Goal: Communication & Community: Ask a question

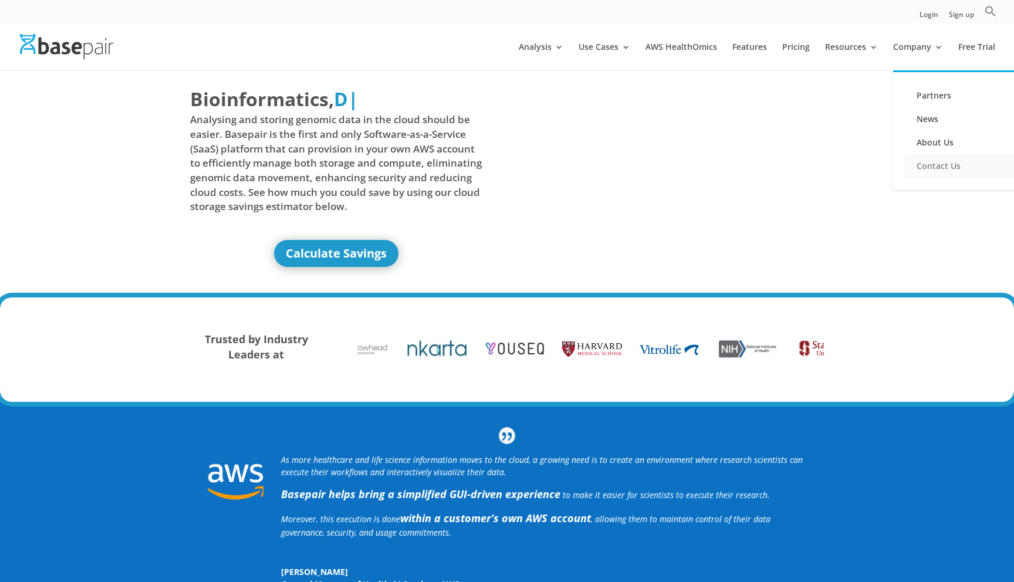
click at [924, 169] on link "Contact Us" at bounding box center [963, 165] width 117 height 23
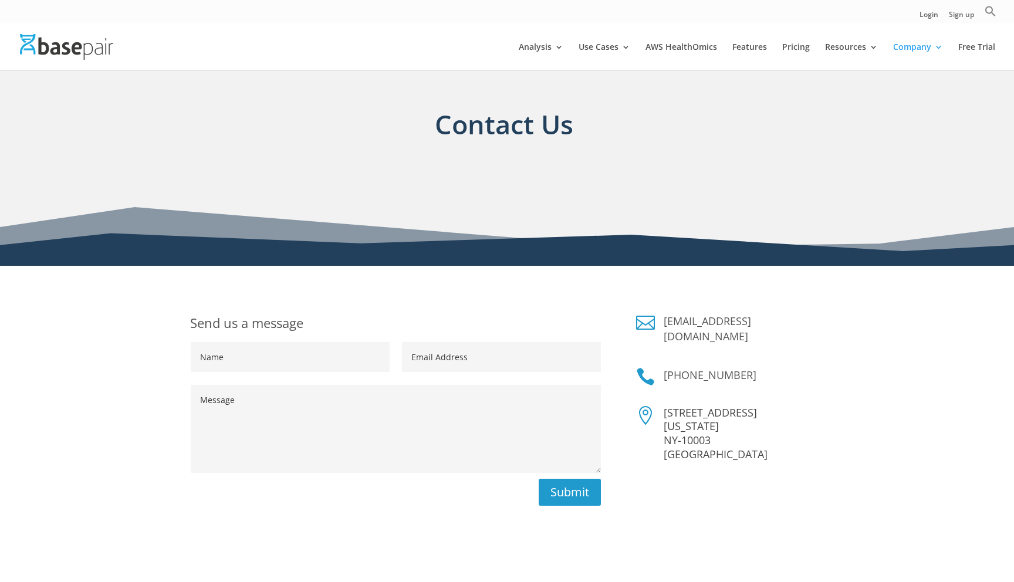
scroll to position [24, 0]
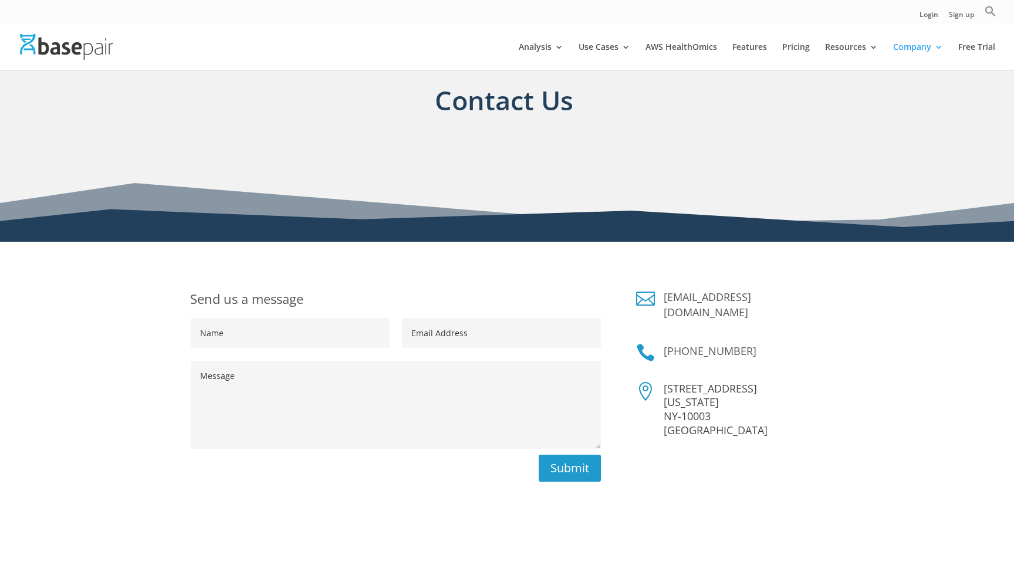
click at [372, 400] on textarea "Message" at bounding box center [396, 405] width 411 height 88
paste textarea "https://www.linkedin.com/in/coppolafrancesco-ctf/"
type textarea "https://www.linkedin.com/in/coppolafrancesco-ctf/"
click at [374, 379] on textarea "https://www.linkedin.com/in/coppolafrancesco-ctf/" at bounding box center [396, 405] width 411 height 88
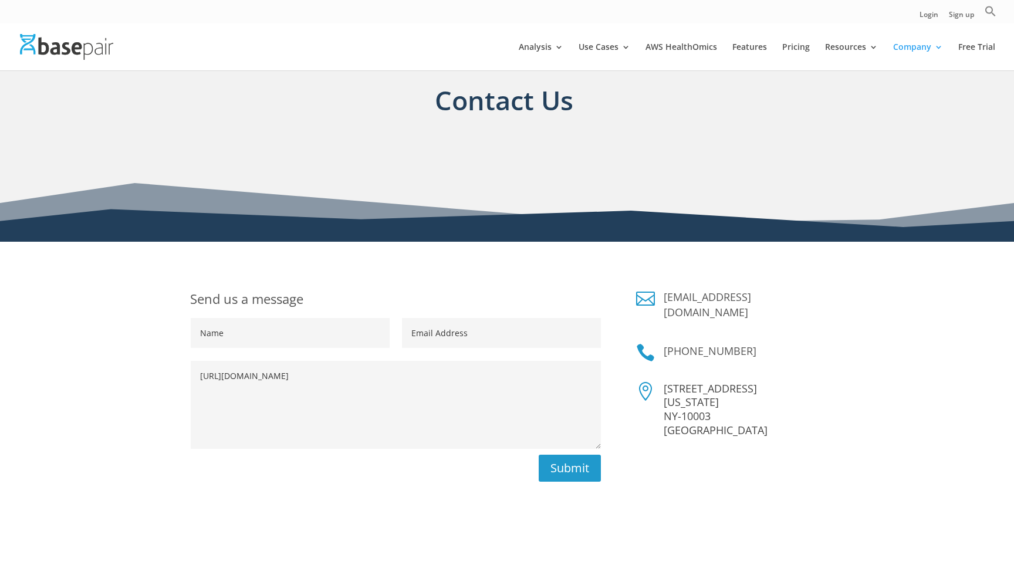
click at [374, 379] on textarea "https://www.linkedin.com/in/coppolafrancesco-ctf/" at bounding box center [396, 405] width 411 height 88
click at [380, 409] on textarea "Message" at bounding box center [396, 405] width 411 height 88
paste textarea "Hi, I am writing to you today as a recent Ph.D. graduate in computational chemi…"
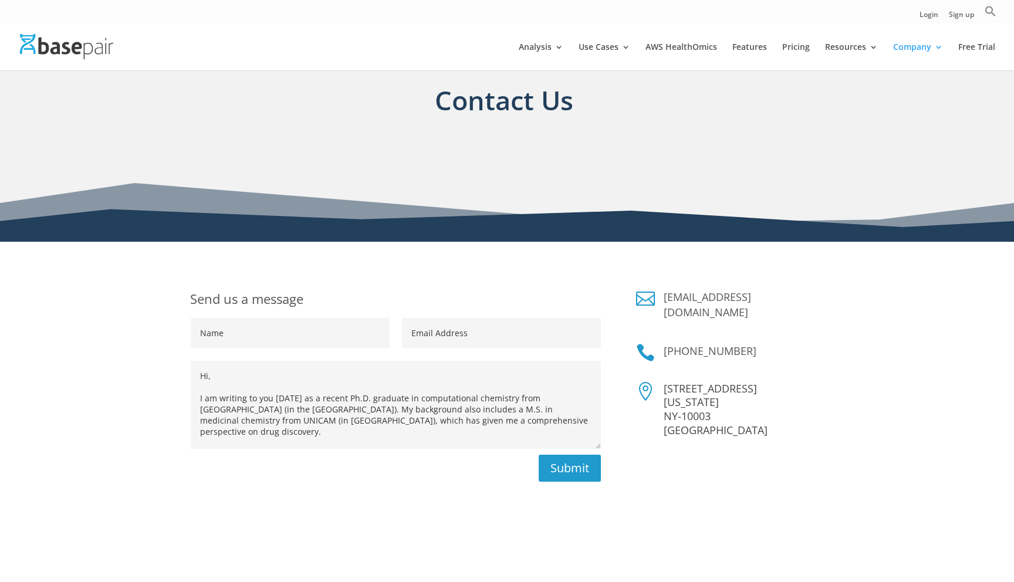
scroll to position [156, 0]
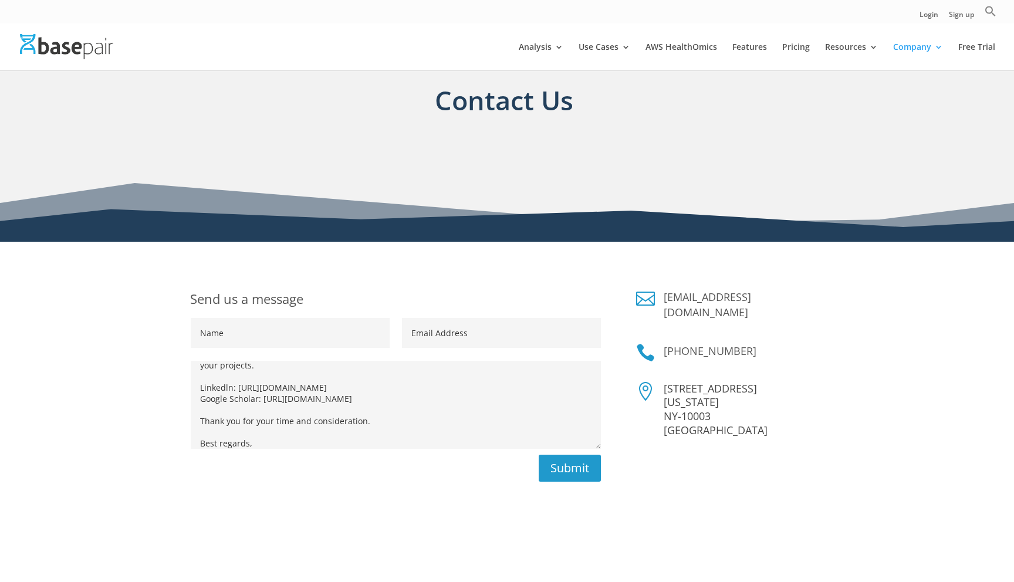
type textarea "Hi, I am writing to you today as a recent Ph.D. graduate in computational chemi…"
click at [316, 329] on input "Name" at bounding box center [290, 333] width 199 height 30
type input "Francesco"
type input "Coppola"
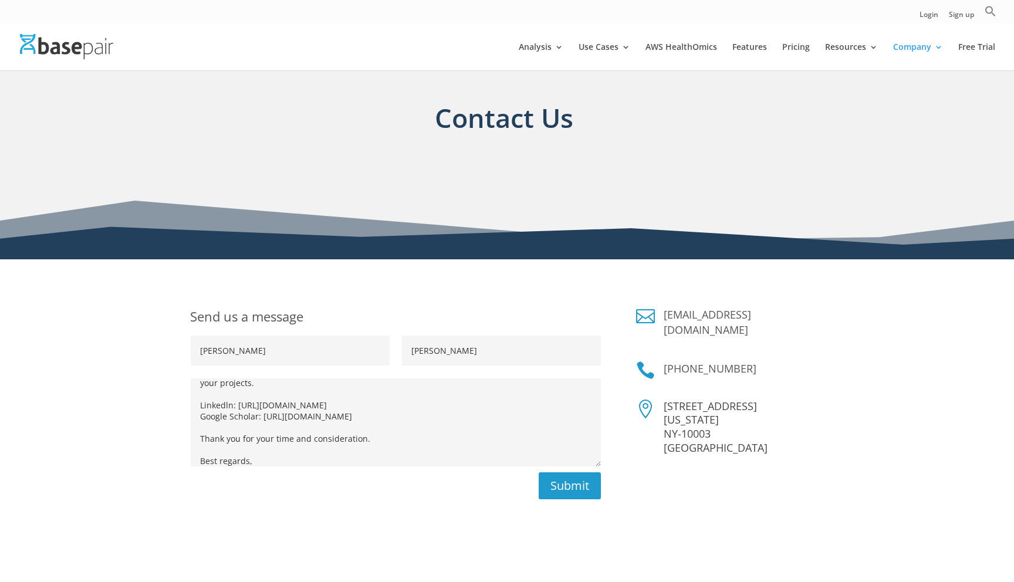
scroll to position [0, 0]
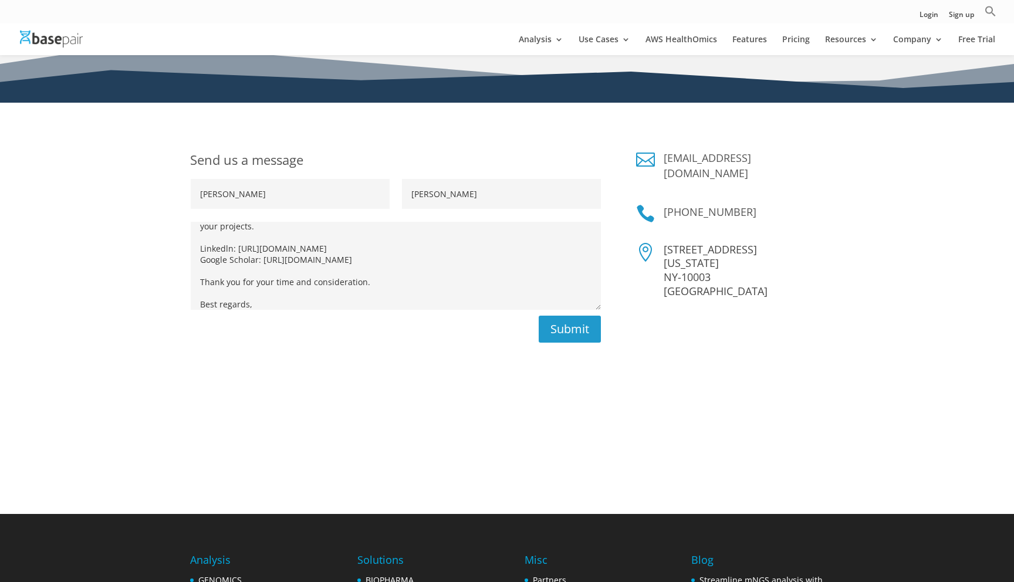
click at [361, 268] on textarea "Hi, I am writing to you today as a recent Ph.D. graduate in computational chemi…" at bounding box center [396, 266] width 411 height 88
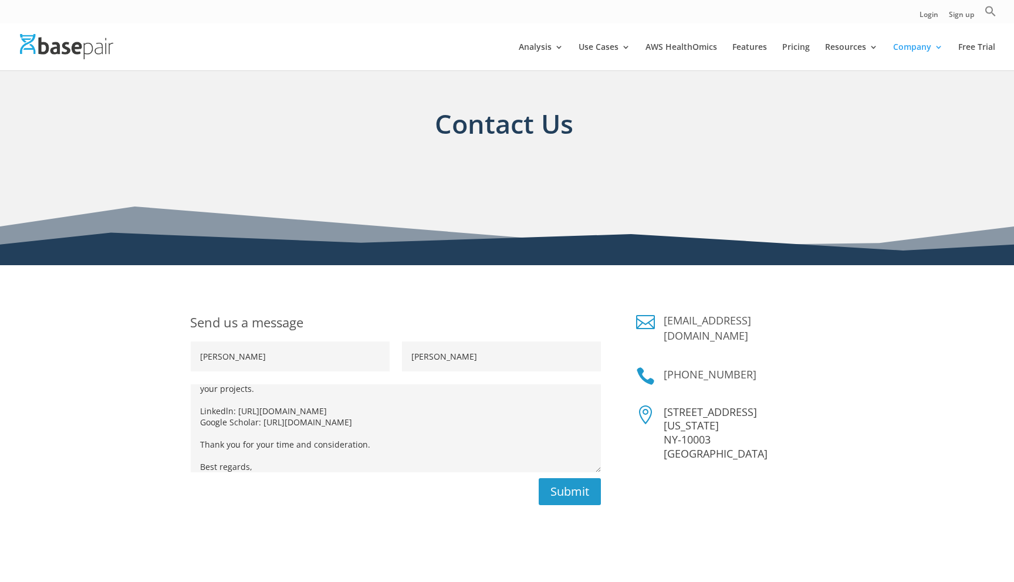
click at [305, 396] on textarea "Hi, I am writing to you today as a recent Ph.D. graduate in computational chemi…" at bounding box center [396, 428] width 411 height 88
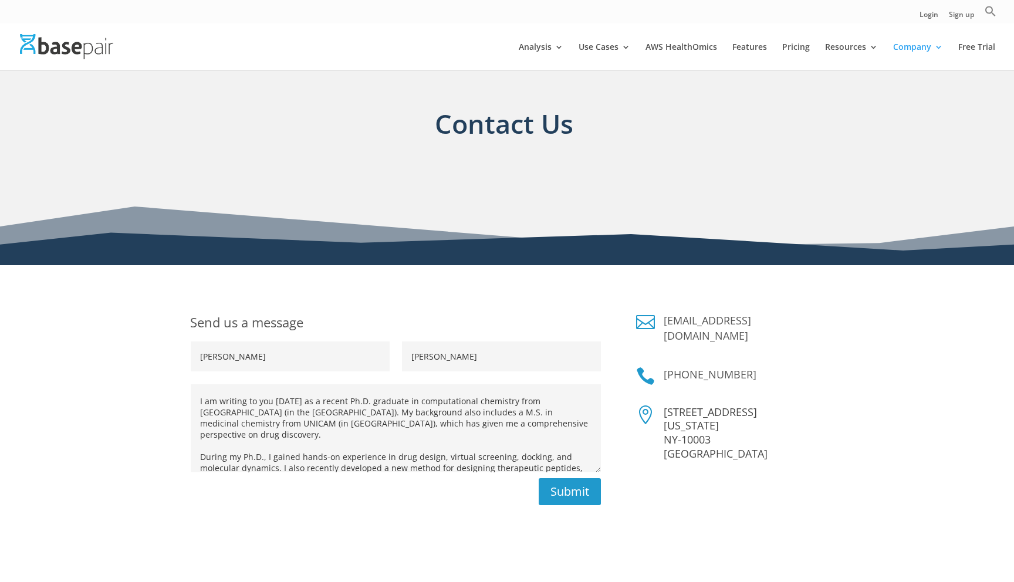
scroll to position [9, 0]
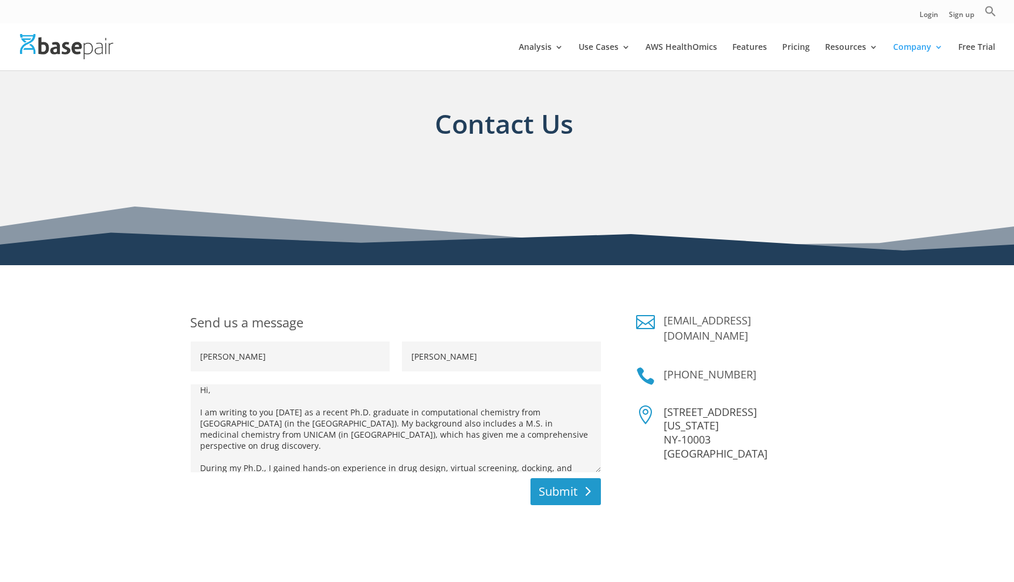
click at [549, 484] on button "Submit" at bounding box center [566, 491] width 70 height 27
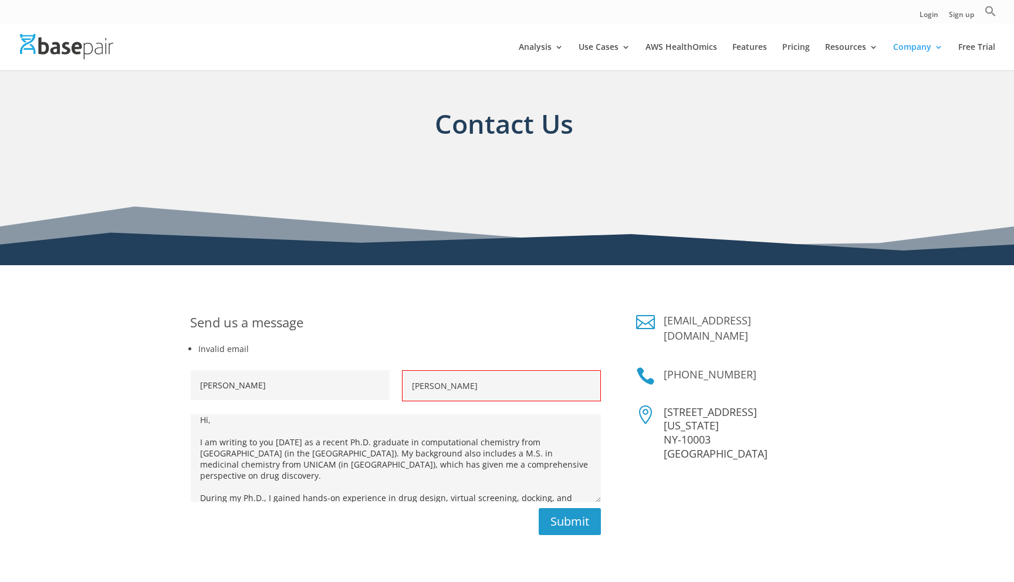
click at [477, 387] on input "Coppola" at bounding box center [501, 385] width 199 height 31
click at [333, 397] on input "Francesco" at bounding box center [290, 385] width 199 height 30
type input "Francesco Coppola"
type input "coppolafrancesco1993@gmail.com"
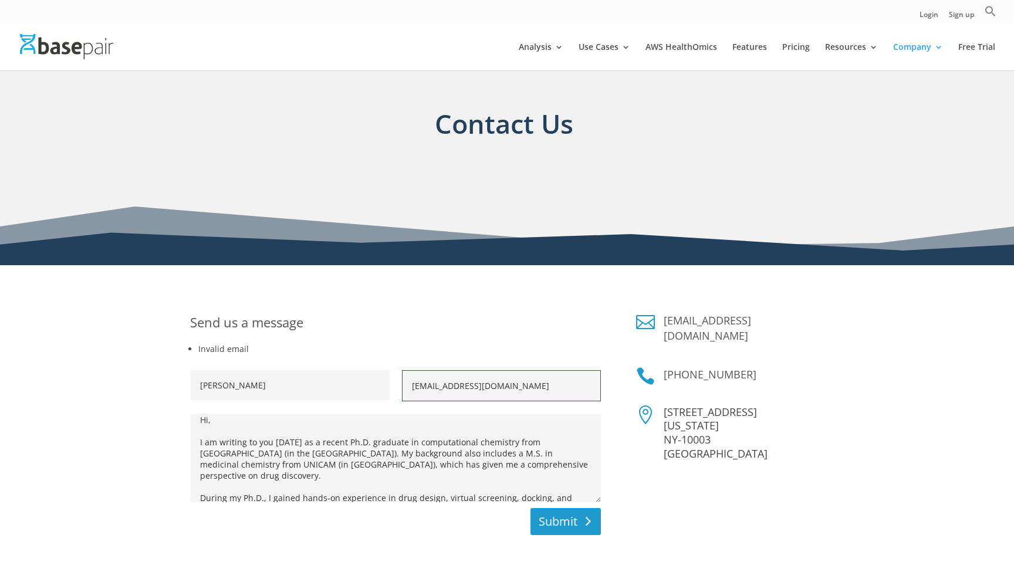
click at [570, 524] on button "Submit" at bounding box center [566, 521] width 70 height 27
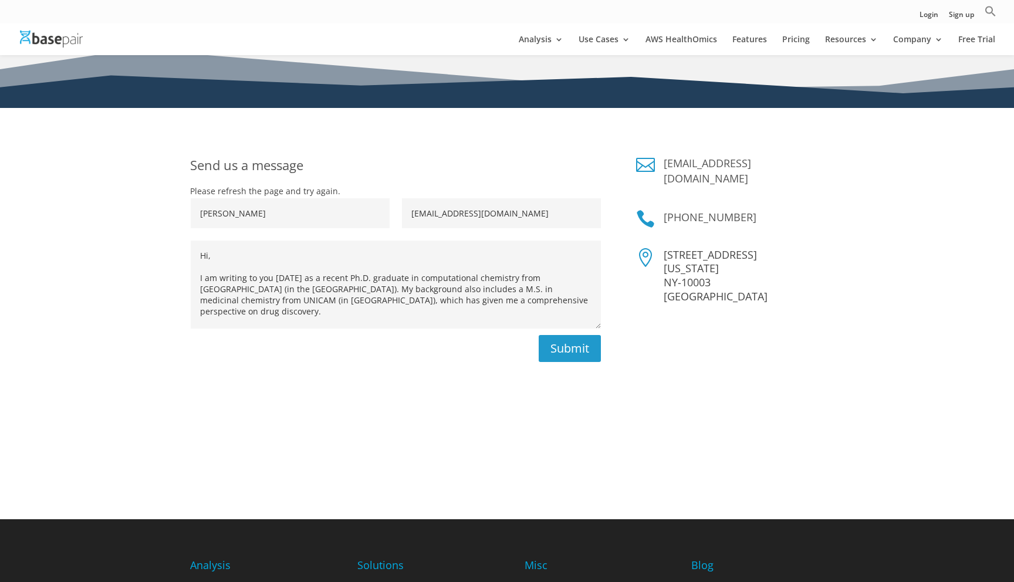
scroll to position [153, 0]
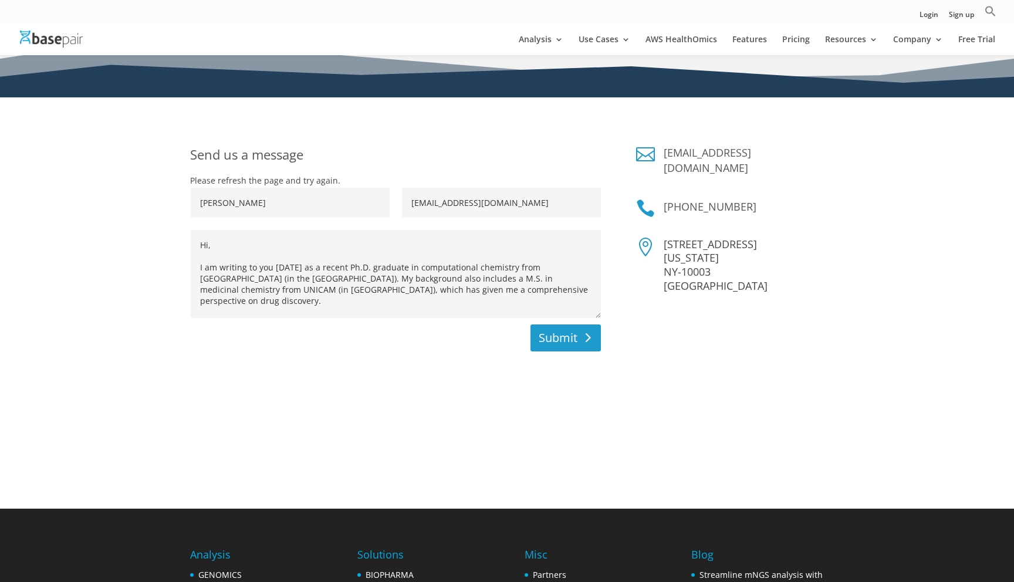
click at [568, 346] on button "Submit" at bounding box center [566, 338] width 70 height 27
